Goal: Task Accomplishment & Management: Use online tool/utility

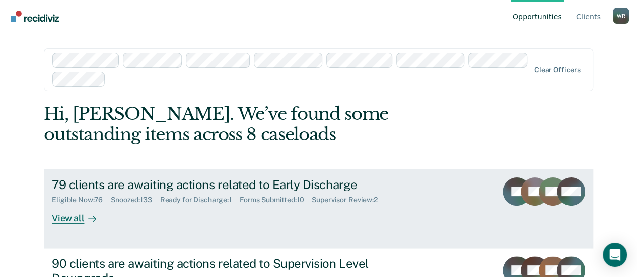
click at [135, 187] on div "79 clients are awaiting actions related to Early Discharge" at bounding box center [228, 185] width 353 height 15
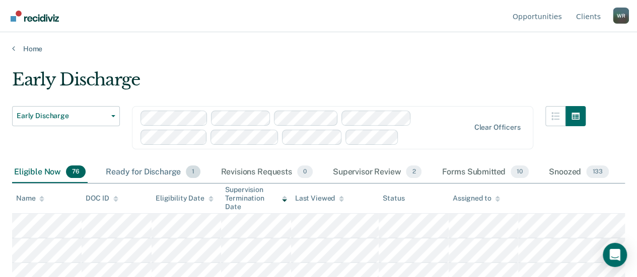
scroll to position [50, 0]
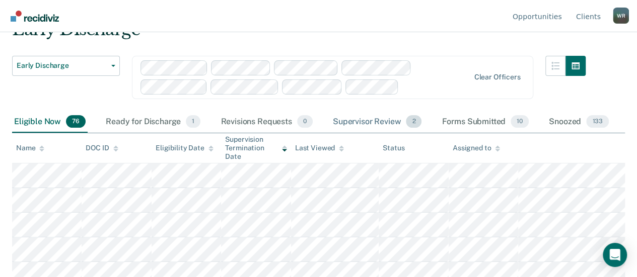
click at [391, 121] on div "Supervisor Review 2" at bounding box center [377, 122] width 93 height 22
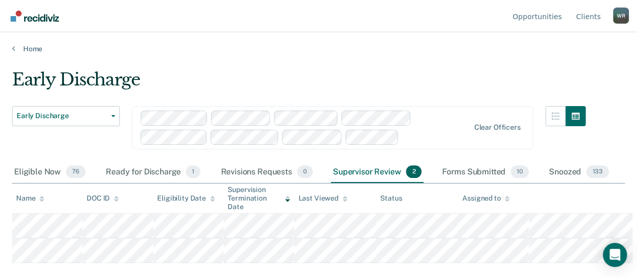
scroll to position [0, 0]
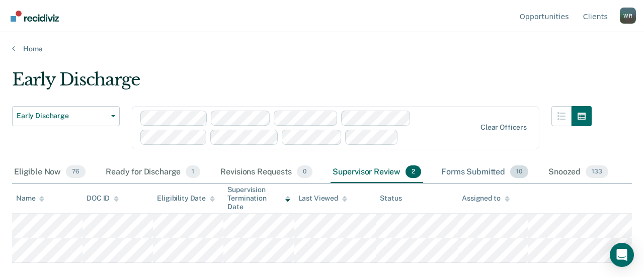
click at [488, 175] on div "Forms Submitted 10" at bounding box center [484, 173] width 91 height 22
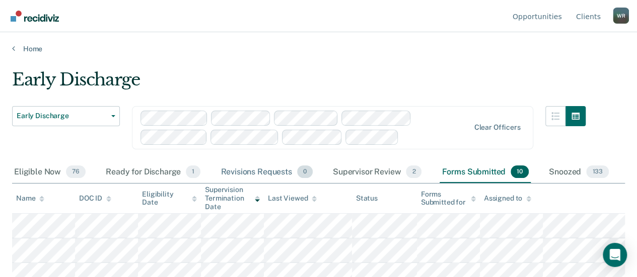
click at [269, 170] on div "Revisions Requests 0" at bounding box center [266, 173] width 96 height 22
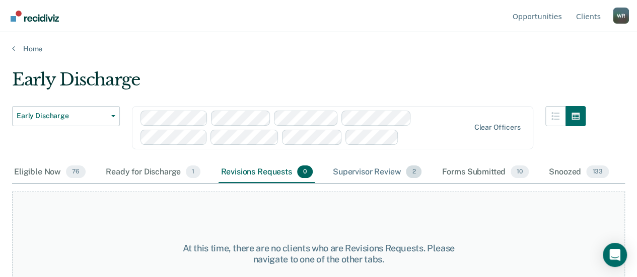
click at [369, 167] on div "Supervisor Review 2" at bounding box center [377, 173] width 93 height 22
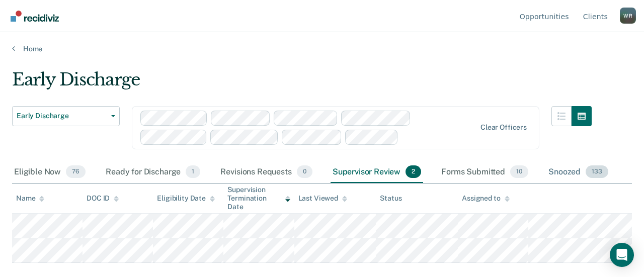
click at [567, 170] on div "Snoozed 133" at bounding box center [579, 173] width 64 height 22
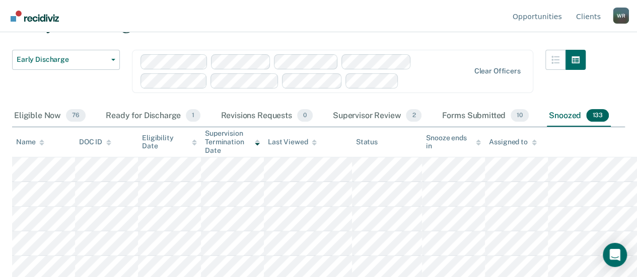
scroll to position [41, 0]
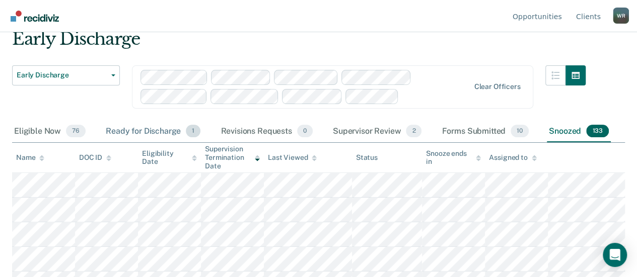
click at [153, 130] on div "Ready for Discharge 1" at bounding box center [153, 132] width 99 height 22
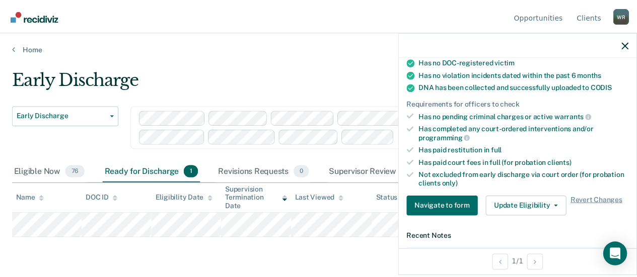
scroll to position [201, 0]
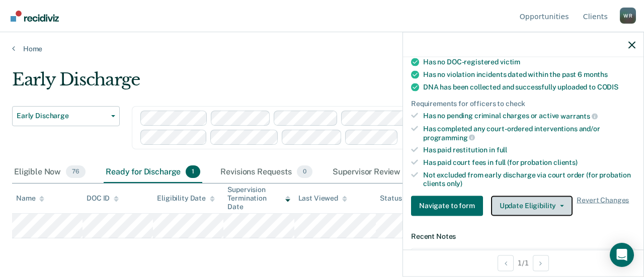
click at [561, 199] on button "Update Eligibility" at bounding box center [532, 206] width 82 height 20
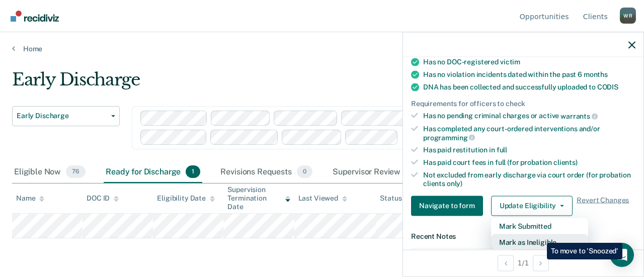
click at [540, 236] on button "Mark as Ineligible" at bounding box center [539, 242] width 97 height 16
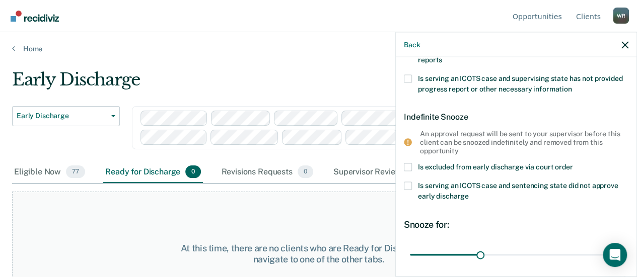
scroll to position [174, 0]
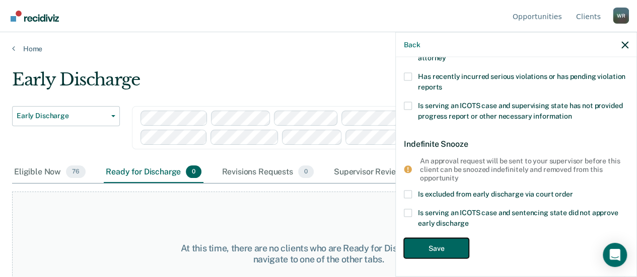
click at [451, 245] on button "Save" at bounding box center [436, 248] width 65 height 21
